Goal: Task Accomplishment & Management: Use online tool/utility

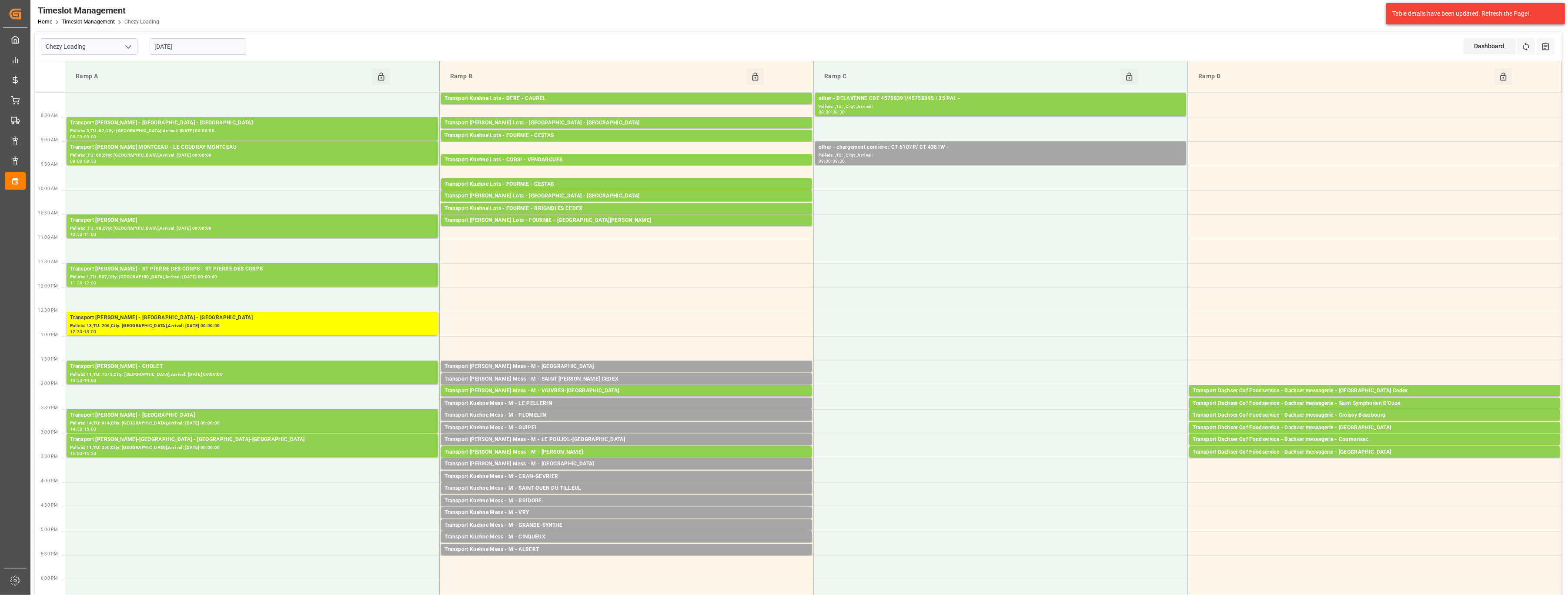
click at [130, 46] on polyline "open menu" at bounding box center [128, 47] width 5 height 2
click at [116, 78] on div "Chezy Unloading" at bounding box center [89, 85] width 96 height 20
type input "Chezy Unloading"
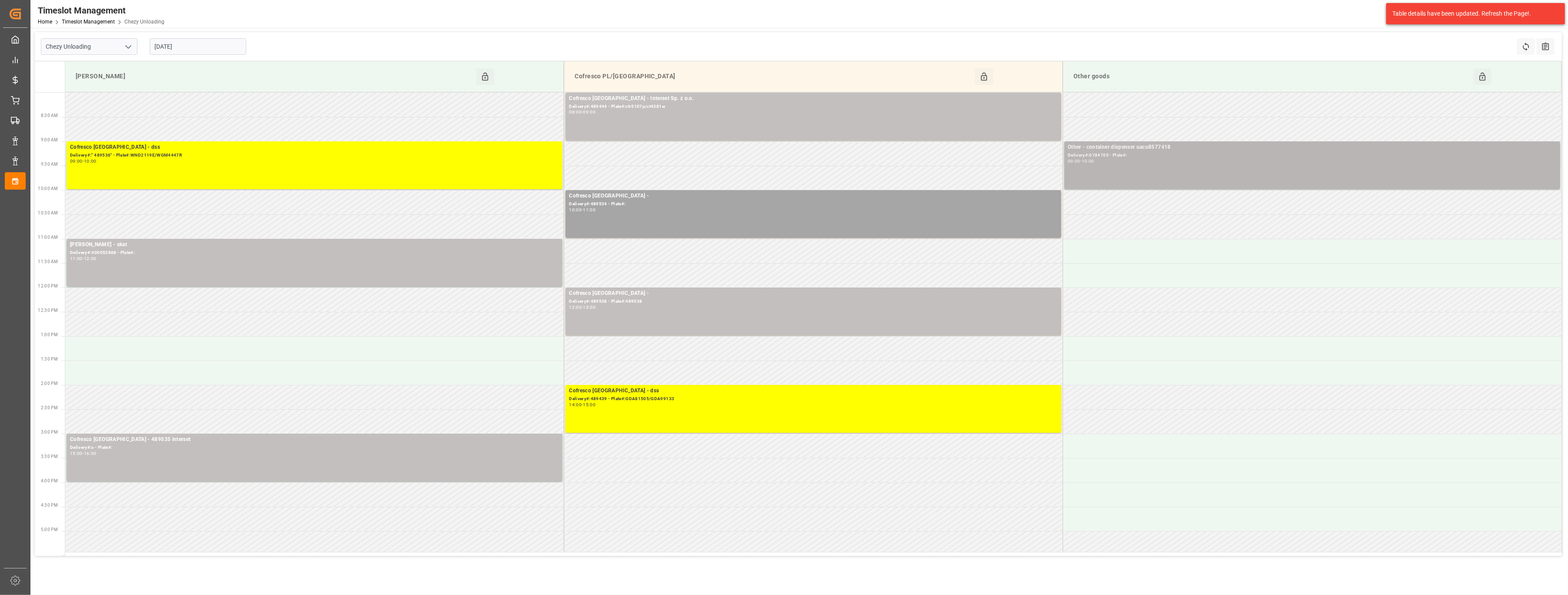
click at [1178, 164] on div "09:00 - 10:00" at bounding box center [1312, 162] width 489 height 5
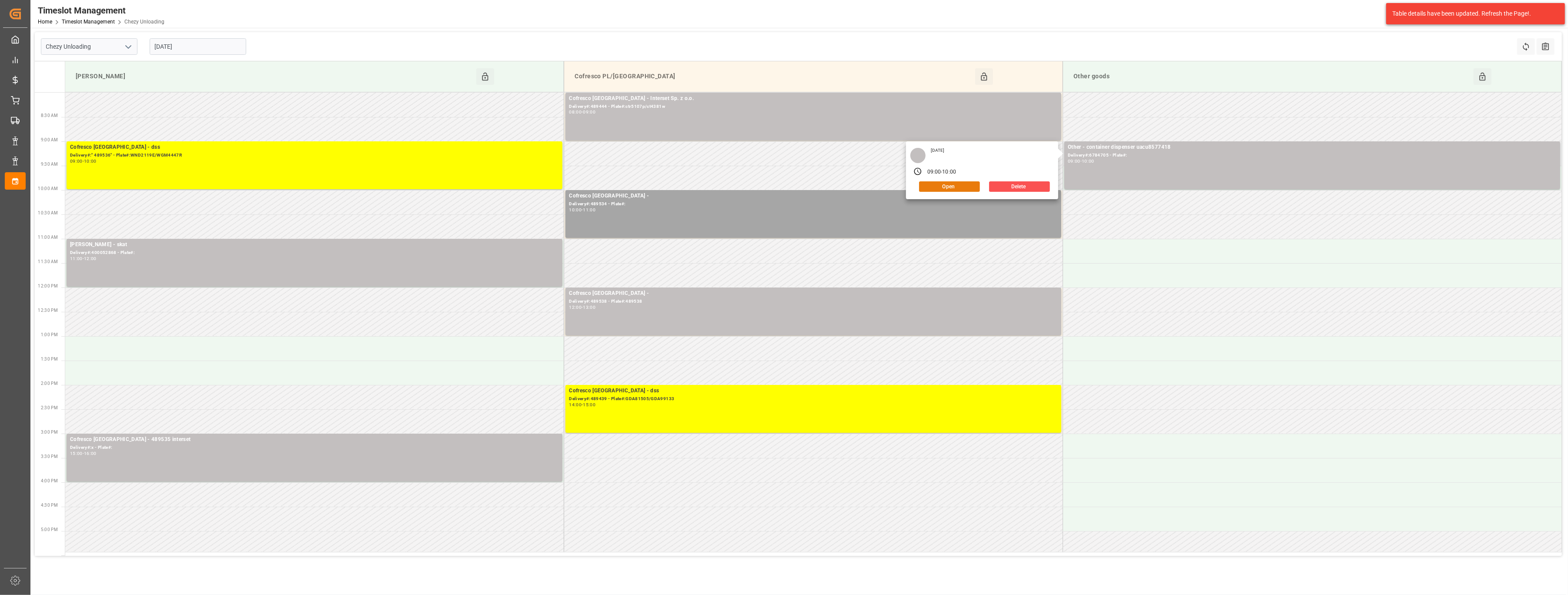
click at [951, 187] on button "Open" at bounding box center [949, 186] width 61 height 10
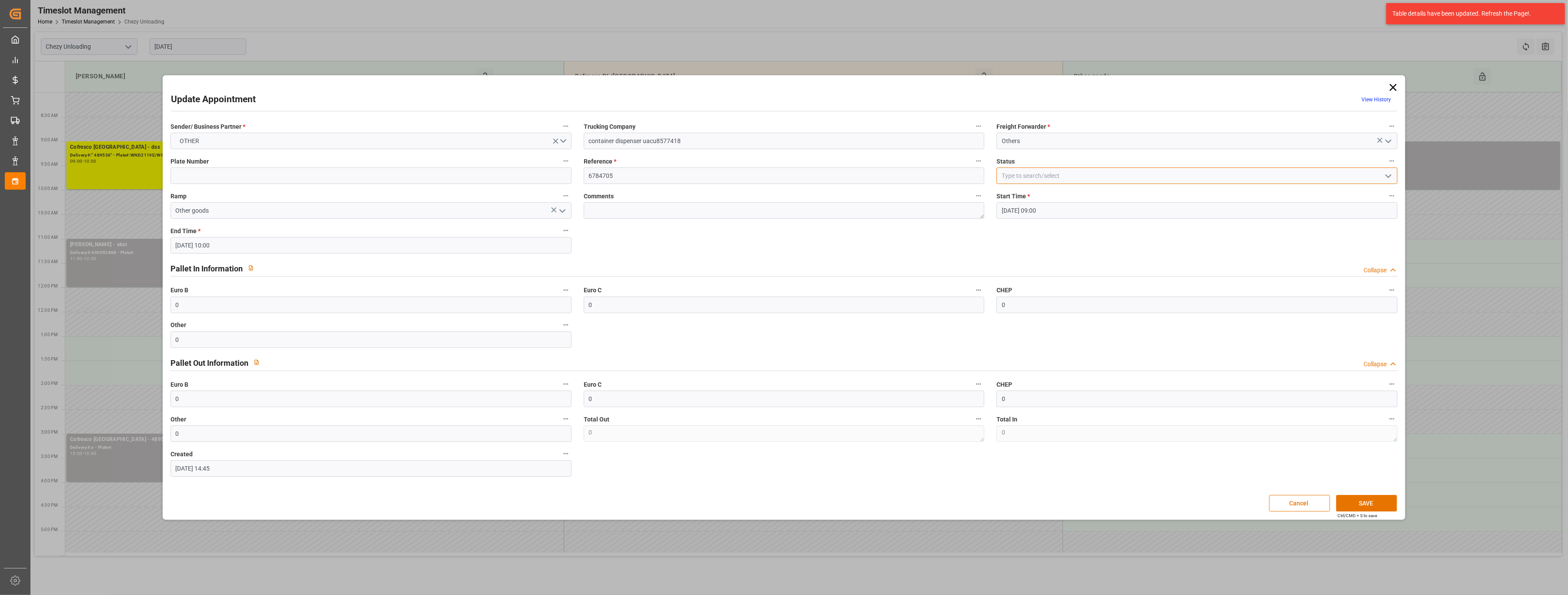
click at [1149, 180] on input at bounding box center [1196, 175] width 401 height 16
click at [1390, 176] on icon "open menu" at bounding box center [1388, 176] width 10 height 10
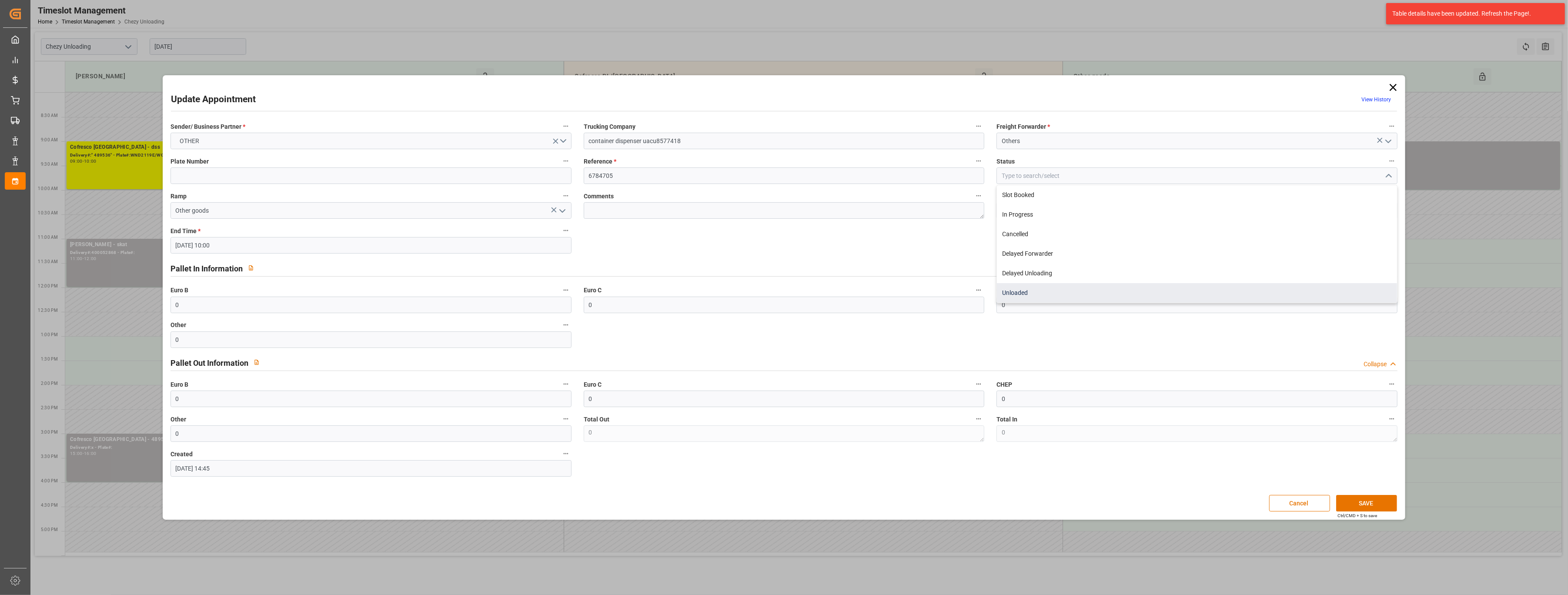
click at [1304, 289] on div "Unloaded" at bounding box center [1197, 293] width 400 height 20
type input "Unloaded"
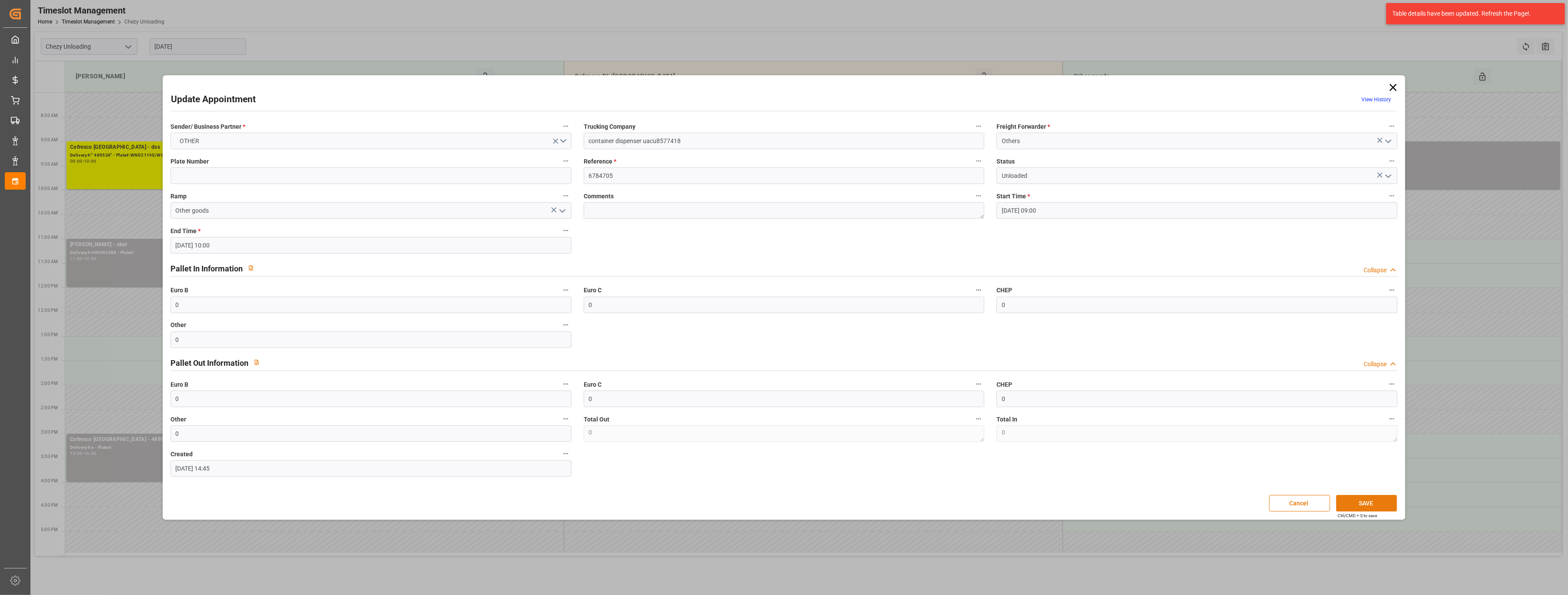
click at [1359, 502] on button "SAVE" at bounding box center [1367, 503] width 61 height 16
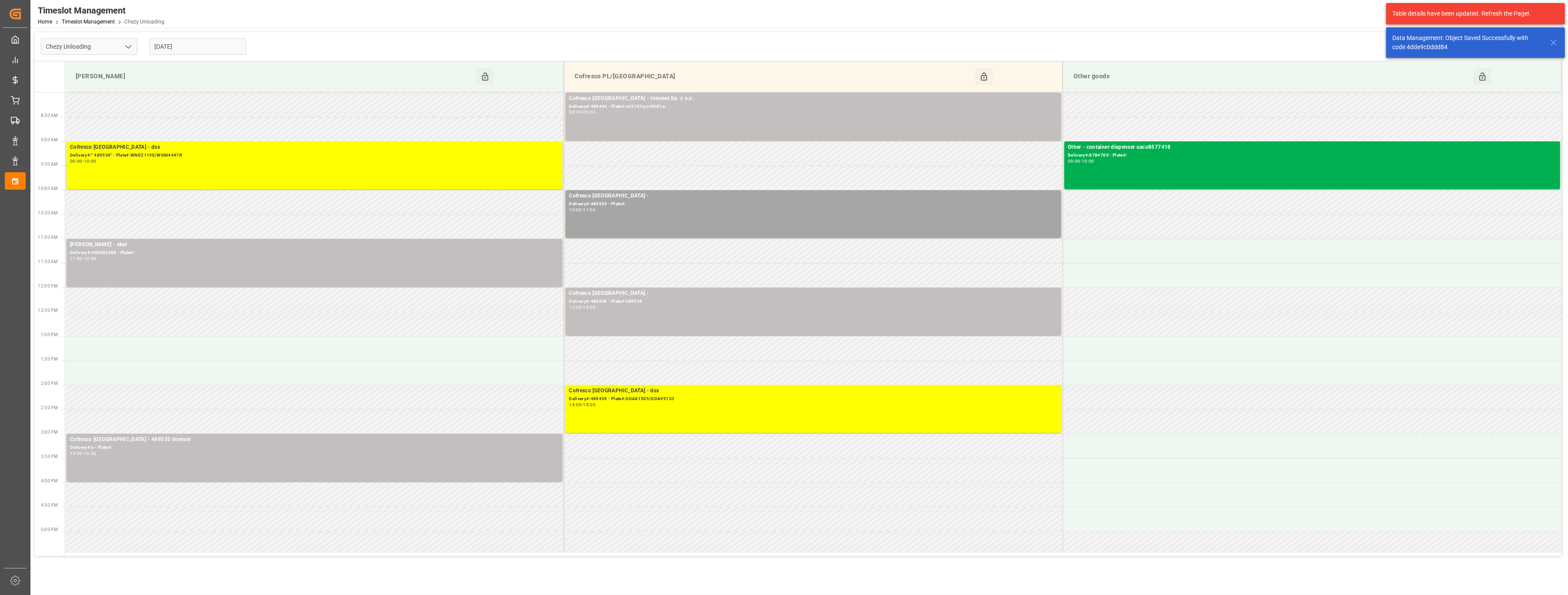
click at [215, 52] on input "[DATE]" at bounding box center [198, 46] width 96 height 16
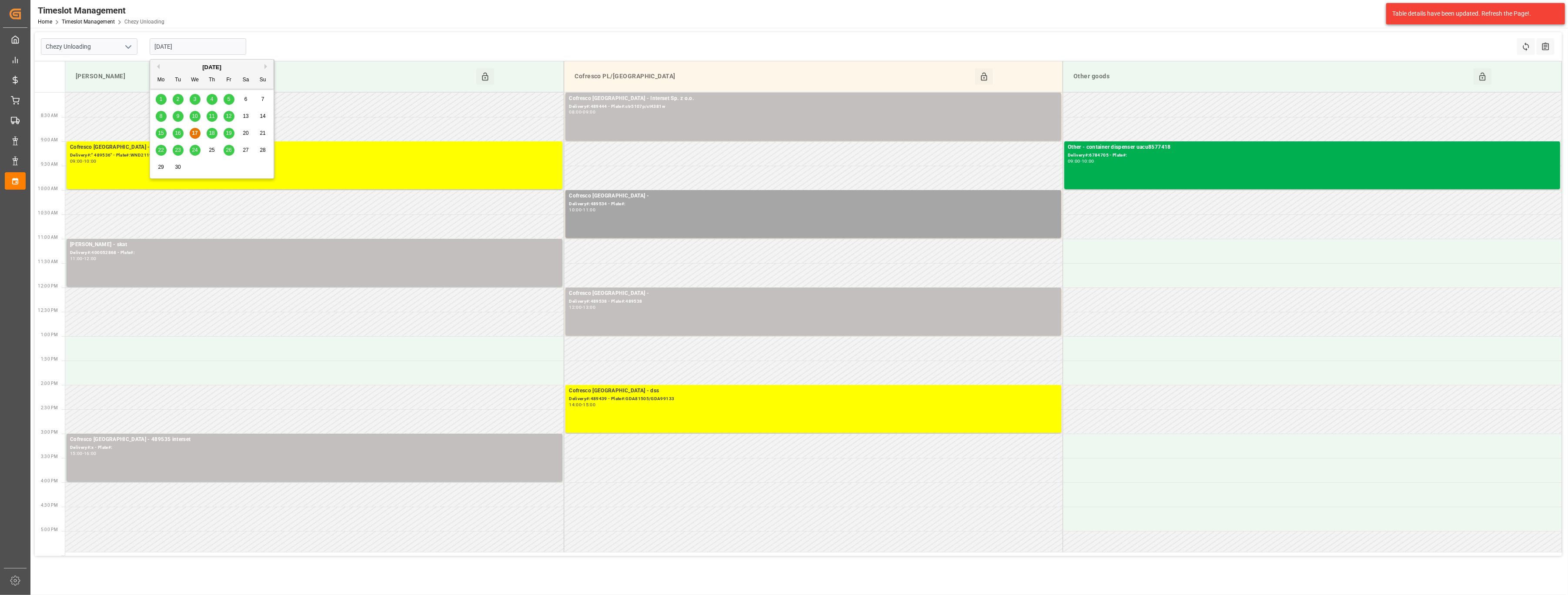
click at [178, 135] on span "16" at bounding box center [178, 133] width 5 height 6
type input "[DATE]"
